Goal: Task Accomplishment & Management: Use online tool/utility

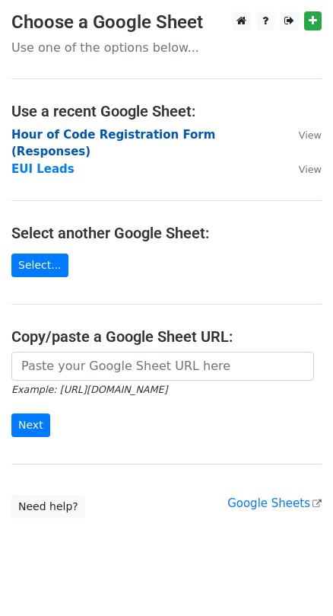
click at [185, 136] on strong "Hour of Code Registration Form (Responses)" at bounding box center [113, 143] width 204 height 31
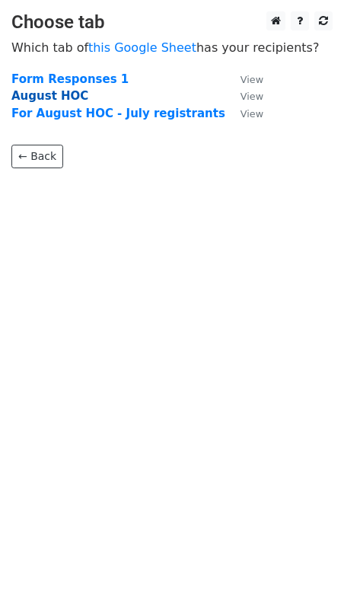
click at [60, 98] on strong "August HOC" at bounding box center [49, 96] width 77 height 14
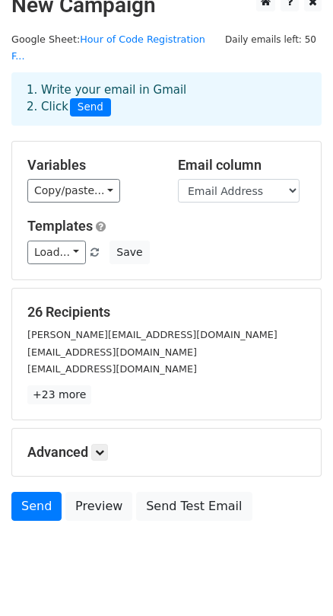
scroll to position [36, 0]
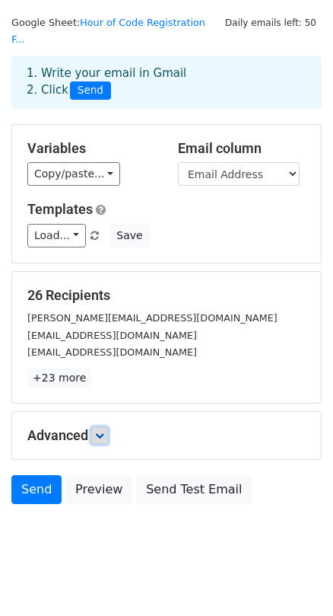
click at [100, 427] on link at bounding box center [99, 435] width 17 height 17
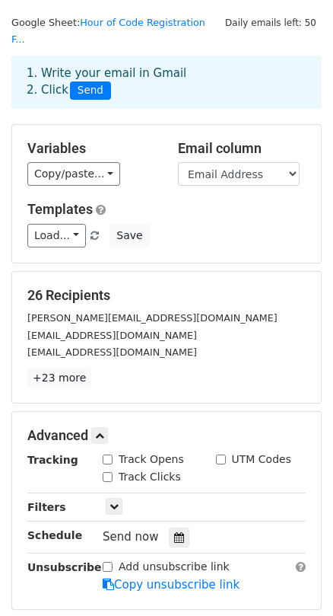
click at [106, 454] on input "Track Opens" at bounding box center [108, 459] width 10 height 10
checkbox input "true"
click at [107, 472] on input "Track Clicks" at bounding box center [108, 477] width 10 height 10
checkbox input "true"
click at [107, 562] on input "Add unsubscribe link" at bounding box center [108, 567] width 10 height 10
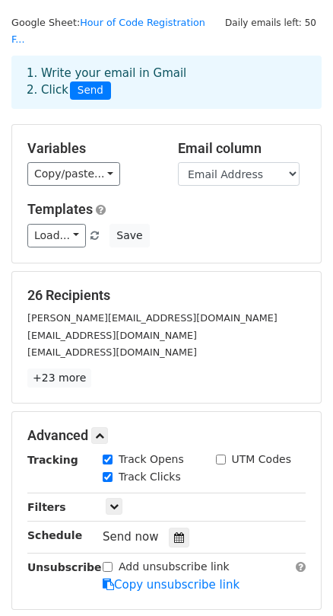
checkbox input "true"
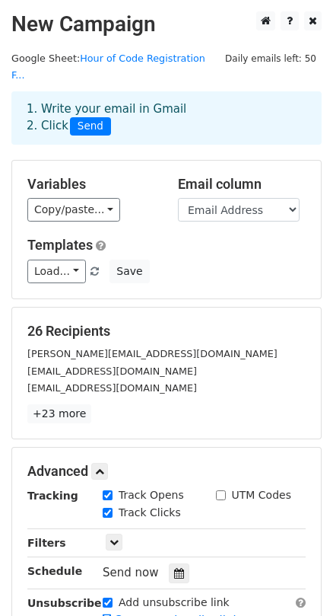
scroll to position [184, 0]
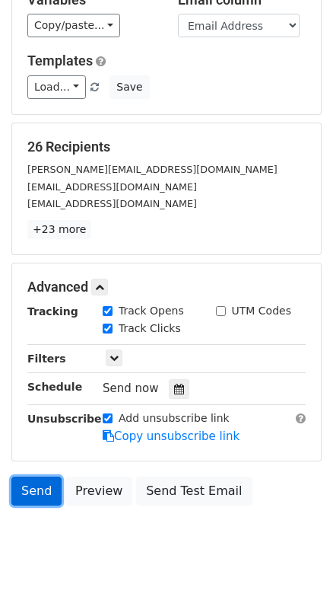
click at [33, 477] on link "Send" at bounding box center [36, 491] width 50 height 29
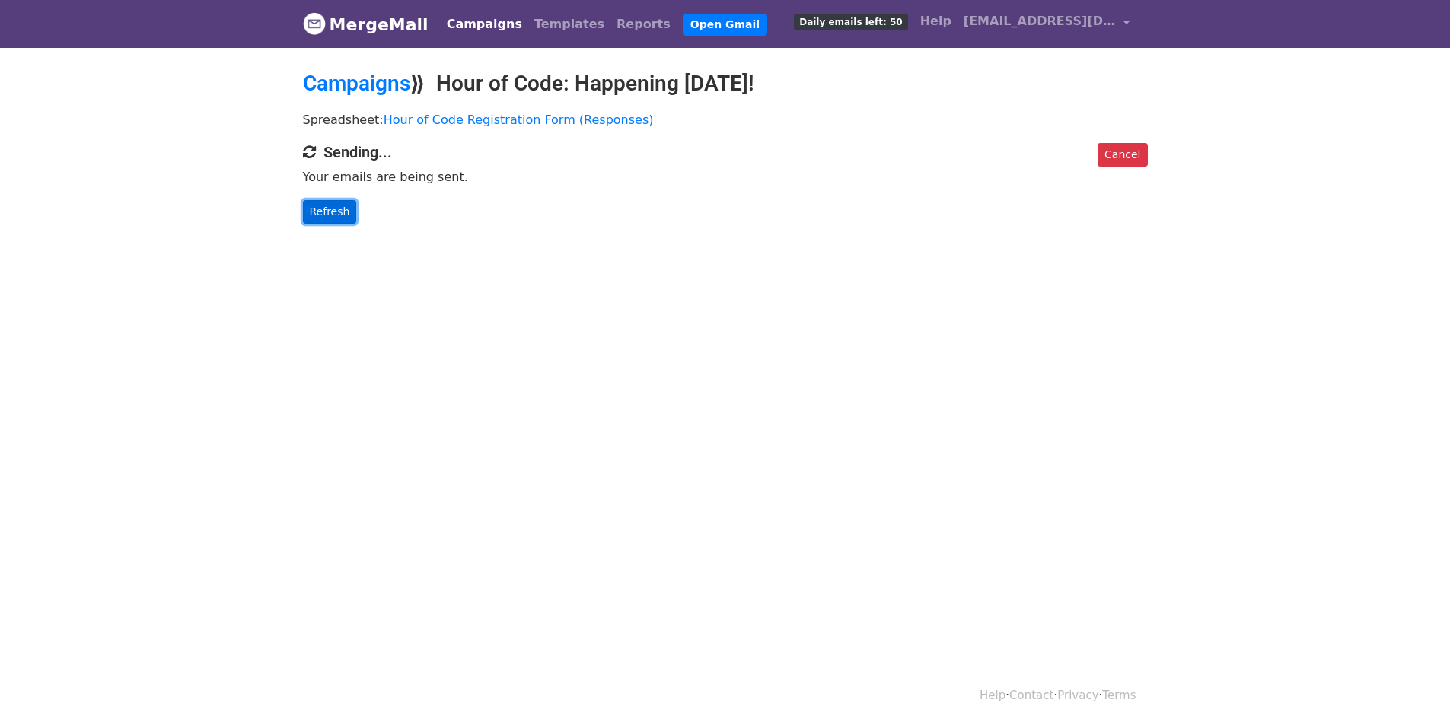
click at [330, 213] on link "Refresh" at bounding box center [330, 212] width 54 height 24
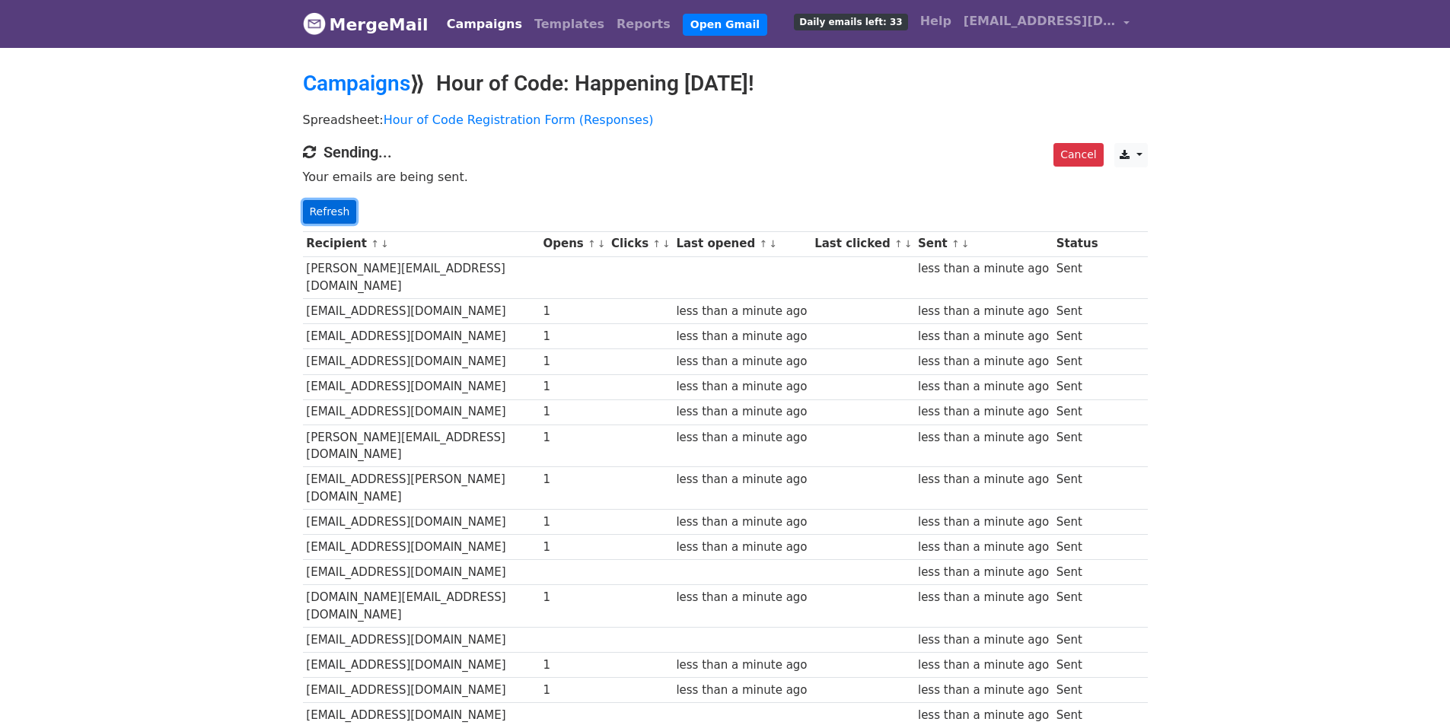
click at [317, 212] on link "Refresh" at bounding box center [330, 212] width 54 height 24
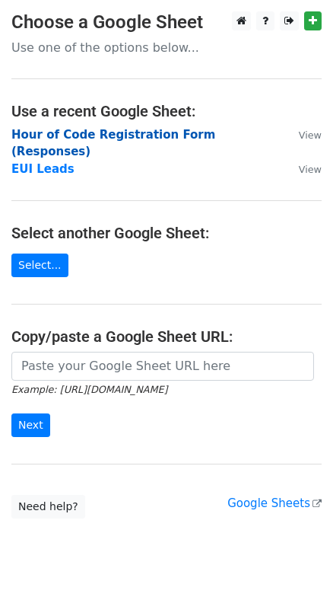
click at [215, 133] on strong "Hour of Code Registration Form (Responses)" at bounding box center [113, 143] width 204 height 31
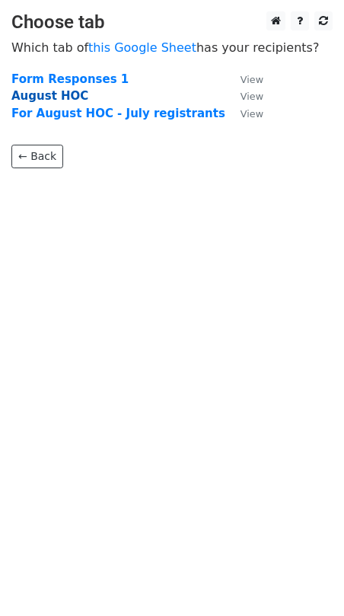
click at [59, 96] on strong "August HOC" at bounding box center [49, 96] width 77 height 14
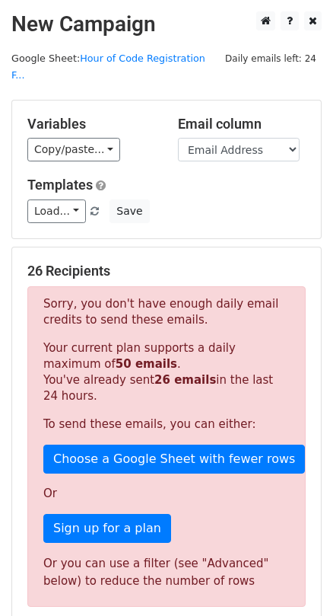
scroll to position [305, 0]
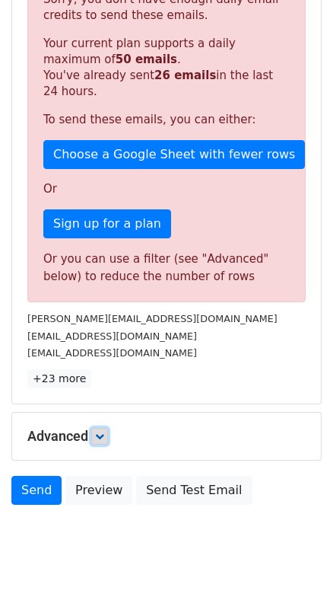
click at [100, 432] on icon at bounding box center [99, 436] width 9 height 9
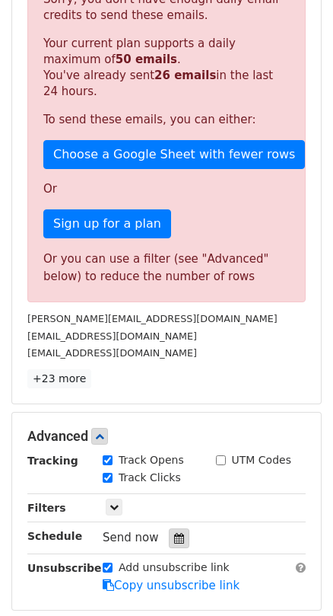
click at [174, 533] on icon at bounding box center [179, 538] width 10 height 11
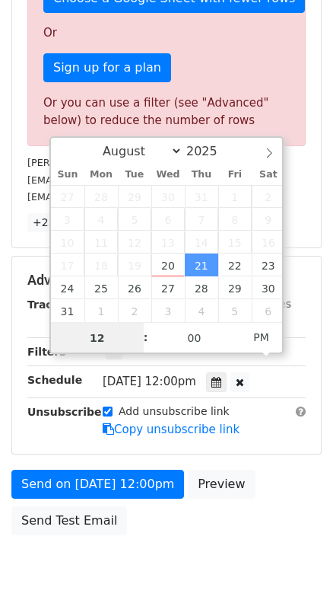
scroll to position [489, 0]
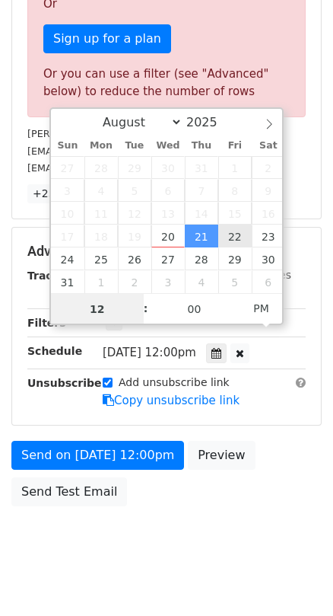
type input "2025-08-22 12:00"
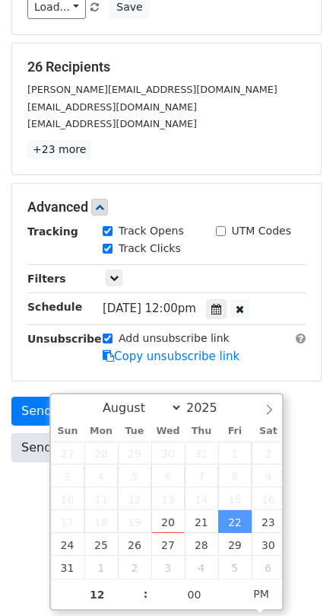
scroll to position [160, 0]
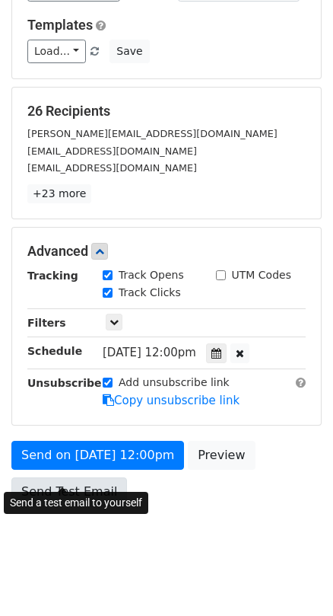
click at [20, 470] on body "New Campaign Daily emails left: 24 Google Sheet: Hour of Code Registration F...…" at bounding box center [166, 213] width 333 height 723
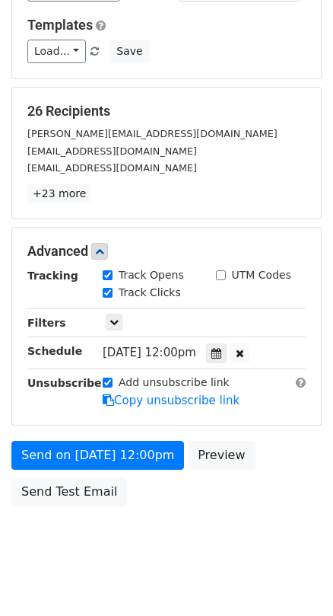
scroll to position [0, 0]
